Goal: Information Seeking & Learning: Learn about a topic

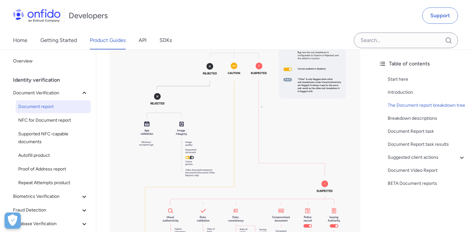
scroll to position [603, 0]
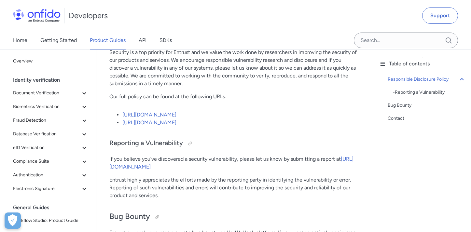
scroll to position [85, 0]
click at [177, 114] on link "[URL][DOMAIN_NAME]" at bounding box center [149, 114] width 54 height 6
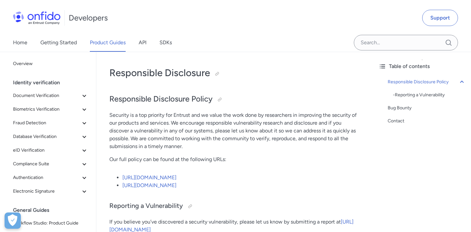
scroll to position [11, 0]
